Goal: Answer question/provide support

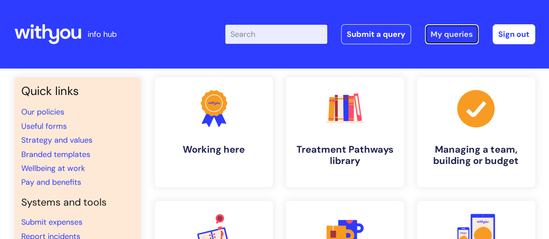
click at [449, 39] on link "My queries" at bounding box center [452, 34] width 54 height 20
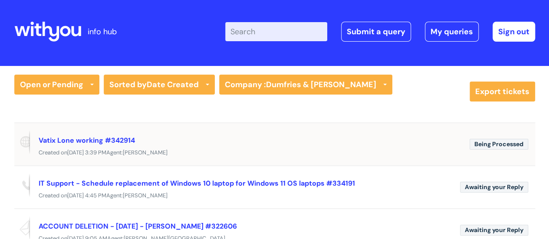
scroll to position [43, 0]
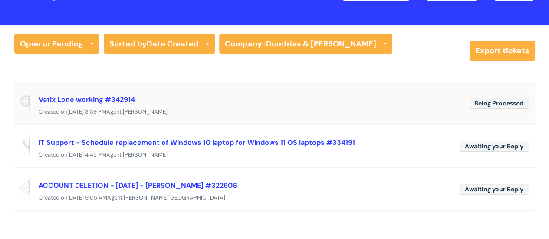
click at [249, 105] on div "Vatix Lone working #342914" at bounding box center [251, 99] width 424 height 14
click at [167, 113] on span "Annette McParland" at bounding box center [145, 111] width 45 height 7
click at [92, 100] on link "Vatix Lone working #342914" at bounding box center [87, 99] width 96 height 9
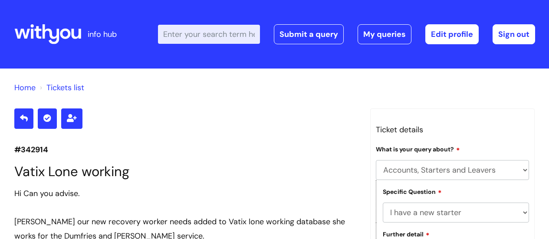
select select "Accounts, Starters and Leavers"
select select "I have a new starter"
select select "Something else"
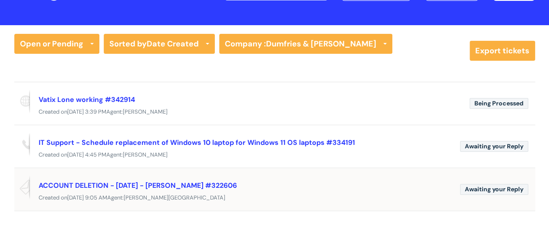
scroll to position [43, 0]
click at [124, 183] on link "ACCOUNT DELETION - [DATE] - [PERSON_NAME] #322606" at bounding box center [138, 185] width 198 height 9
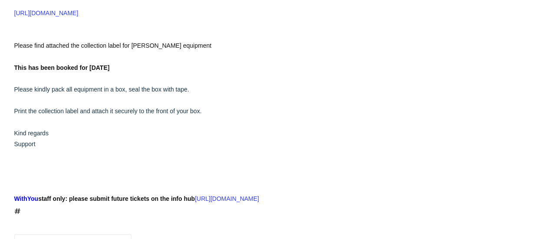
scroll to position [2638, 0]
